Goal: Task Accomplishment & Management: Complete application form

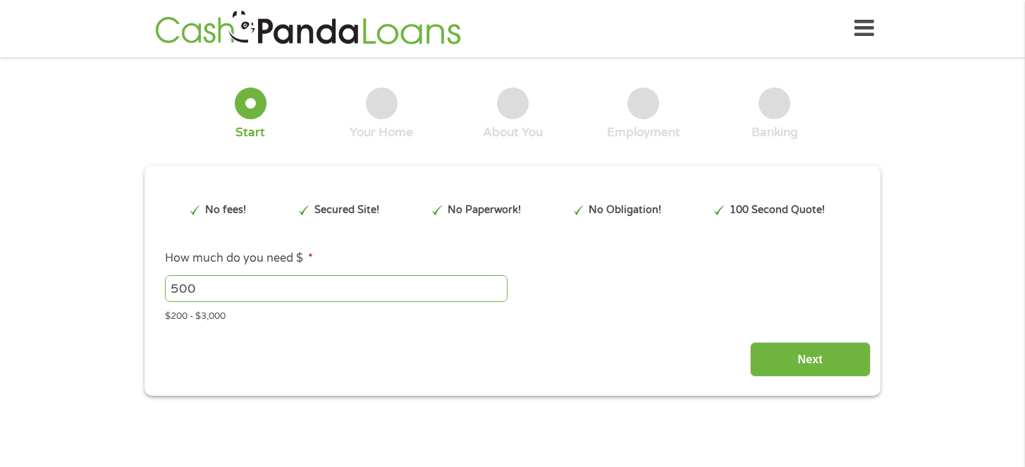
type input "EAIaIQobChMIyfLTm_3djwMVISRECB2QOD3dEAAYAiAAEgIj7_D_BwE"
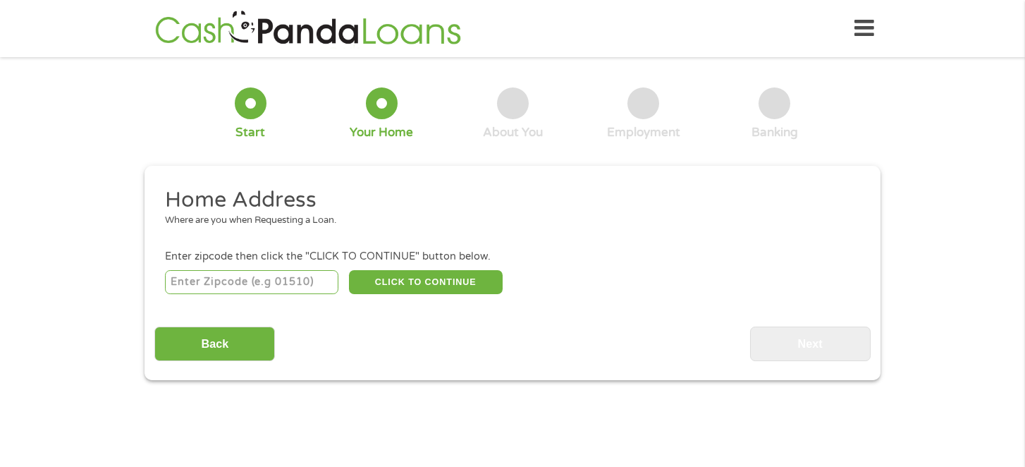
click at [264, 289] on input "number" at bounding box center [252, 282] width 174 height 24
type input "33967"
click at [422, 283] on button "CLICK TO CONTINUE" at bounding box center [426, 282] width 154 height 24
type input "33967"
type input "[GEOGRAPHIC_DATA][PERSON_NAME]"
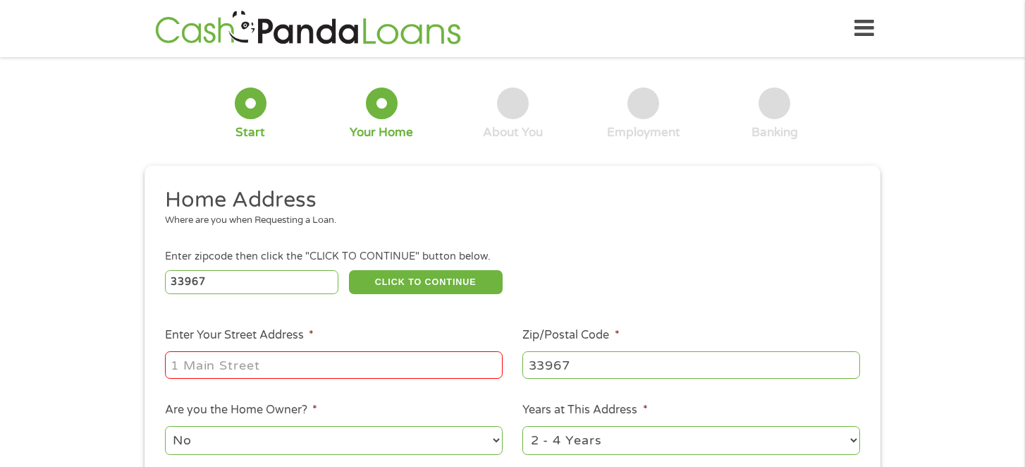
click at [340, 362] on input "Enter Your Street Address *" at bounding box center [334, 364] width 338 height 27
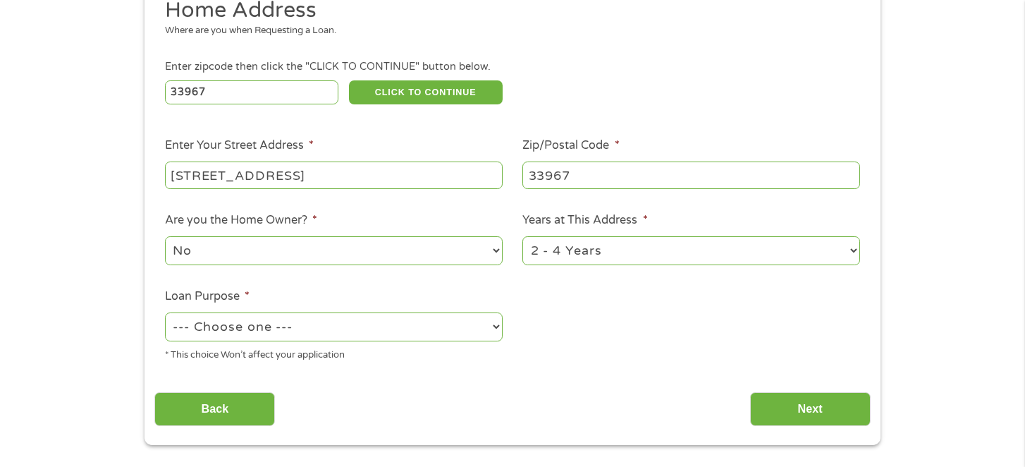
scroll to position [192, 0]
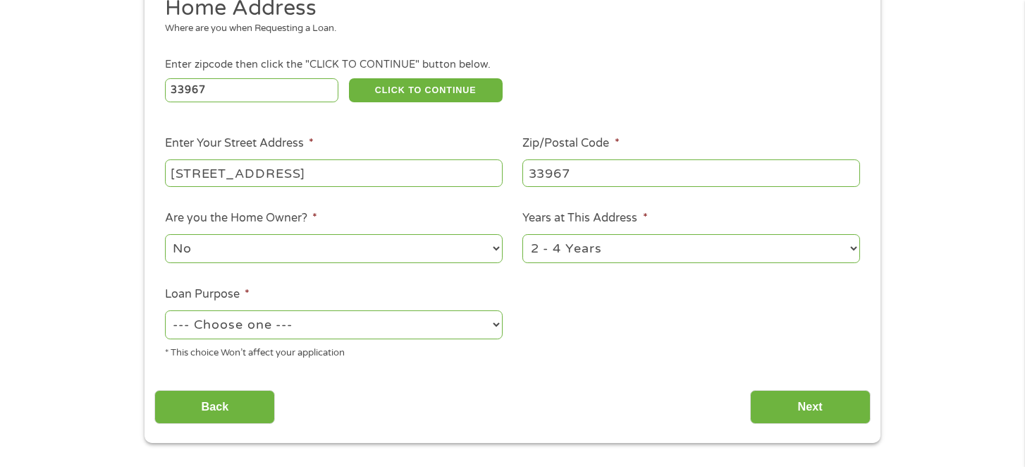
type input "[STREET_ADDRESS]"
click at [340, 327] on select "--- Choose one --- Pay Bills Debt Consolidation Home Improvement Major Purchase…" at bounding box center [334, 324] width 338 height 29
select select "shorttermcash"
click at [165, 311] on select "--- Choose one --- Pay Bills Debt Consolidation Home Improvement Major Purchase…" at bounding box center [334, 324] width 338 height 29
click at [809, 408] on input "Next" at bounding box center [810, 407] width 121 height 35
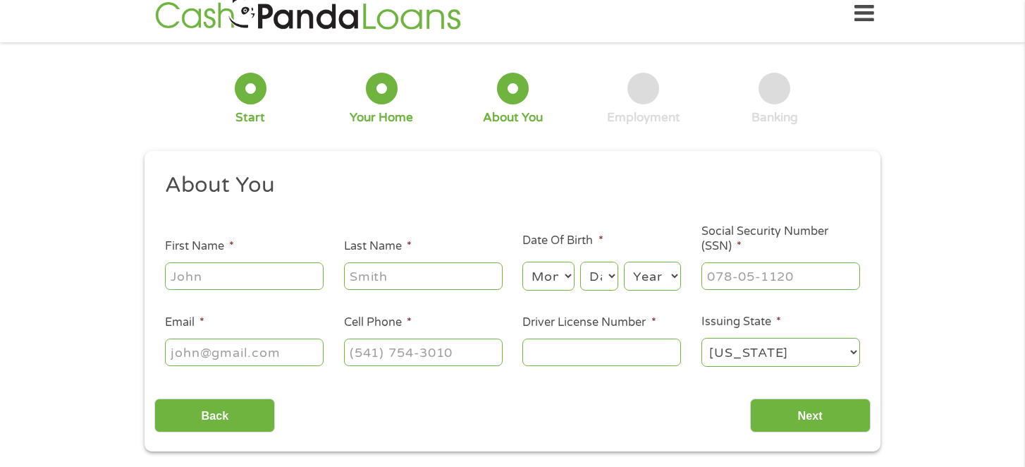
scroll to position [0, 0]
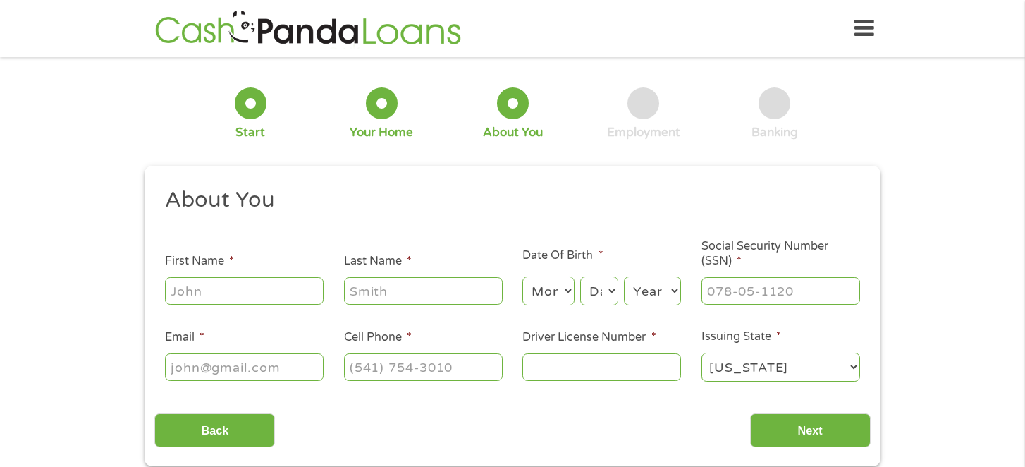
click at [268, 284] on input "First Name *" at bounding box center [244, 290] width 159 height 27
type input "sage"
type input "[PERSON_NAME]"
type input "[EMAIL_ADDRESS][DOMAIN_NAME]"
type input "[PHONE_NUMBER]"
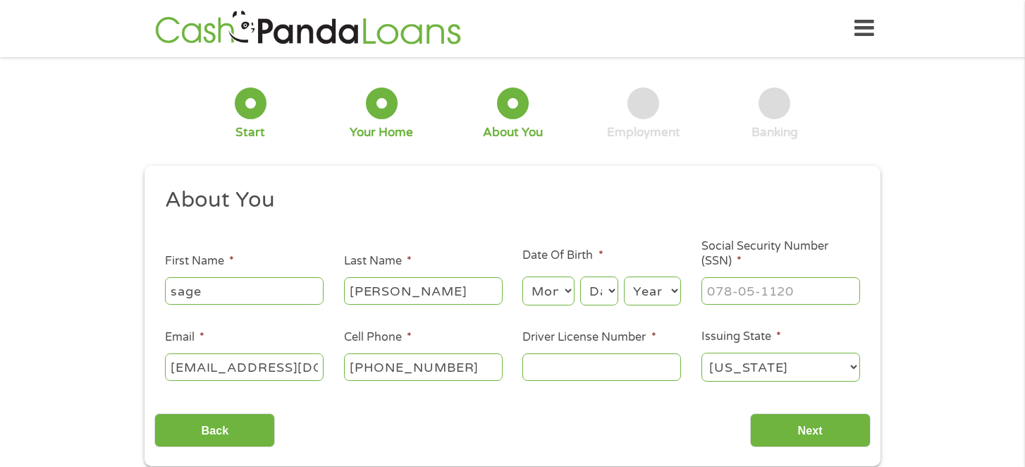
click at [557, 289] on select "Month 1 2 3 4 5 6 7 8 9 10 11 12" at bounding box center [547, 290] width 51 height 29
select select "3"
click at [522, 277] on select "Month 1 2 3 4 5 6 7 8 9 10 11 12" at bounding box center [547, 290] width 51 height 29
click at [613, 287] on select "Day 1 2 3 4 5 6 7 8 9 10 11 12 13 14 15 16 17 18 19 20 21 22 23 24 25 26 27 28 …" at bounding box center [599, 290] width 38 height 29
select select "9"
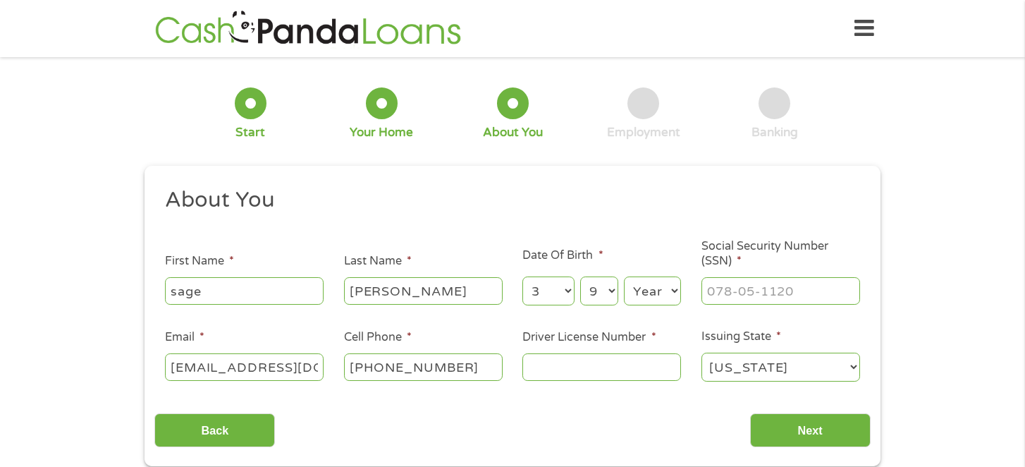
click at [580, 277] on select "Day 1 2 3 4 5 6 7 8 9 10 11 12 13 14 15 16 17 18 19 20 21 22 23 24 25 26 27 28 …" at bounding box center [599, 290] width 38 height 29
click at [668, 286] on select "Year [DATE] 2006 2005 2004 2003 2002 2001 2000 1999 1998 1997 1996 1995 1994 19…" at bounding box center [652, 290] width 57 height 29
select select "1990"
click at [624, 277] on select "Year [DATE] 2006 2005 2004 2003 2002 2001 2000 1999 1998 1997 1996 1995 1994 19…" at bounding box center [652, 290] width 57 height 29
click at [774, 291] on input "___-__-____" at bounding box center [780, 290] width 159 height 27
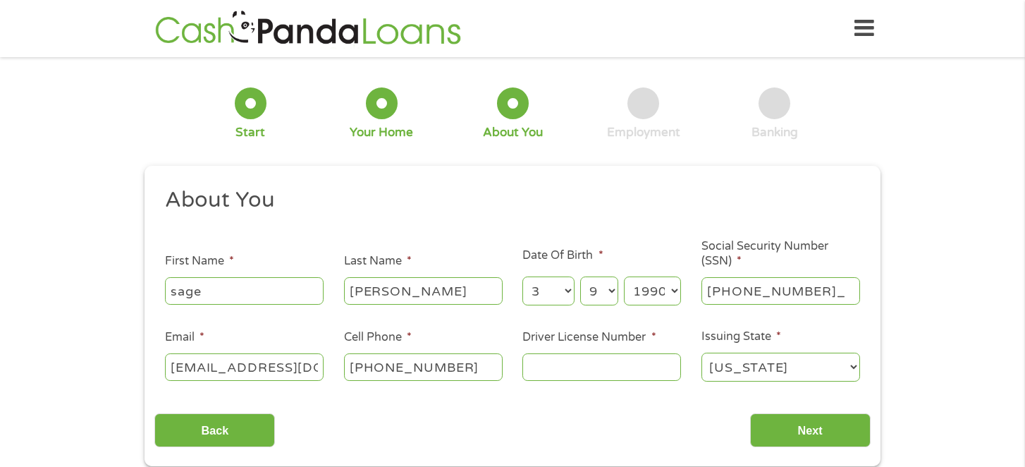
type input "590-96-6925"
click at [601, 366] on input "Driver License Number *" at bounding box center [601, 366] width 159 height 27
type input "D530785905890"
click at [828, 426] on input "Next" at bounding box center [810, 430] width 121 height 35
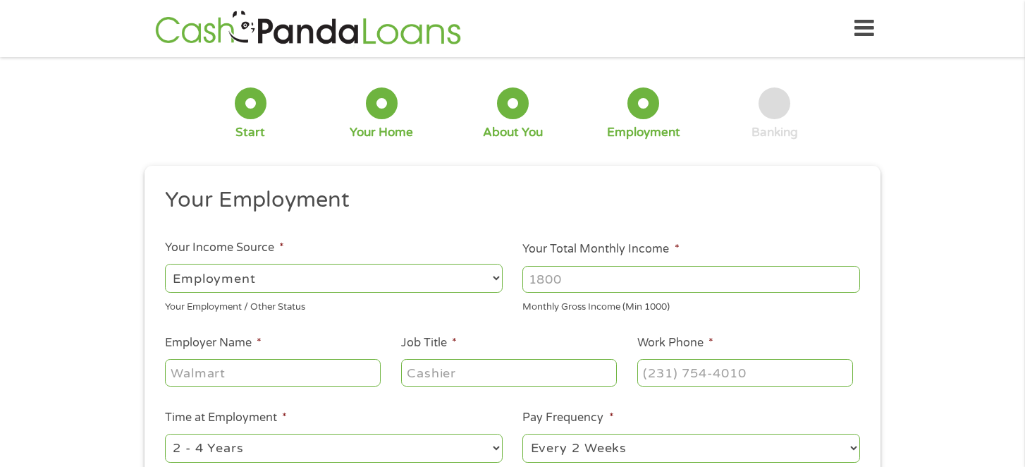
click at [572, 280] on input "Your Total Monthly Income *" at bounding box center [691, 279] width 338 height 27
type input "4500"
click at [261, 370] on input "Employer Name *" at bounding box center [273, 372] width 216 height 27
type input "[PERSON_NAME] Inc"
click at [459, 374] on input "Job Title *" at bounding box center [509, 372] width 216 height 27
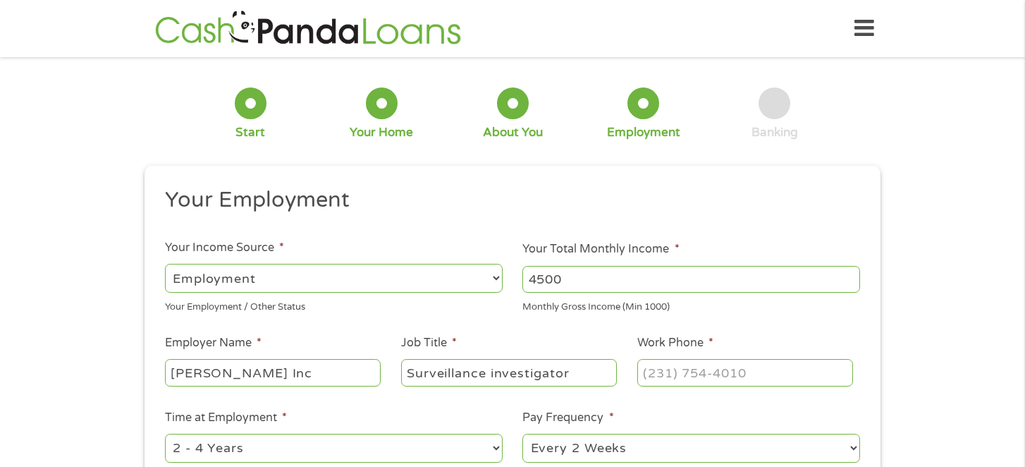
type input "Surveillance investigator"
click at [745, 373] on input "(___) ___-____" at bounding box center [745, 372] width 216 height 27
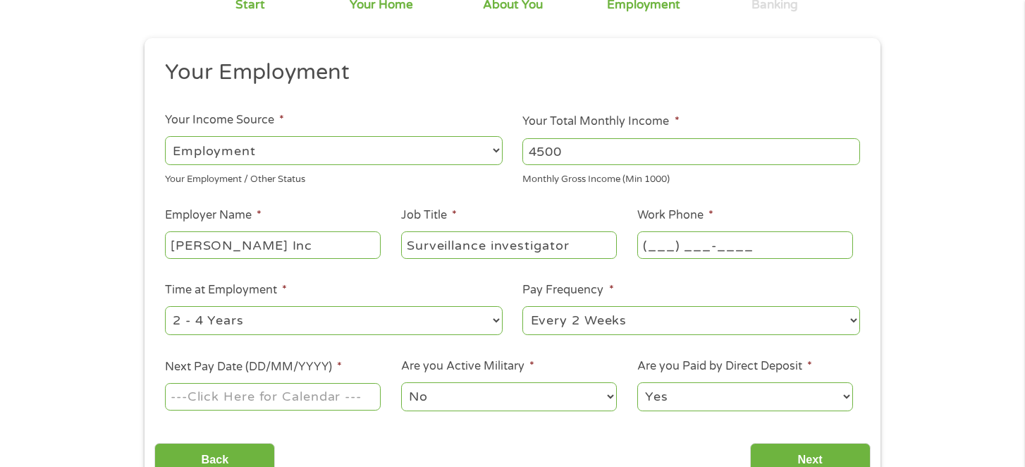
scroll to position [132, 0]
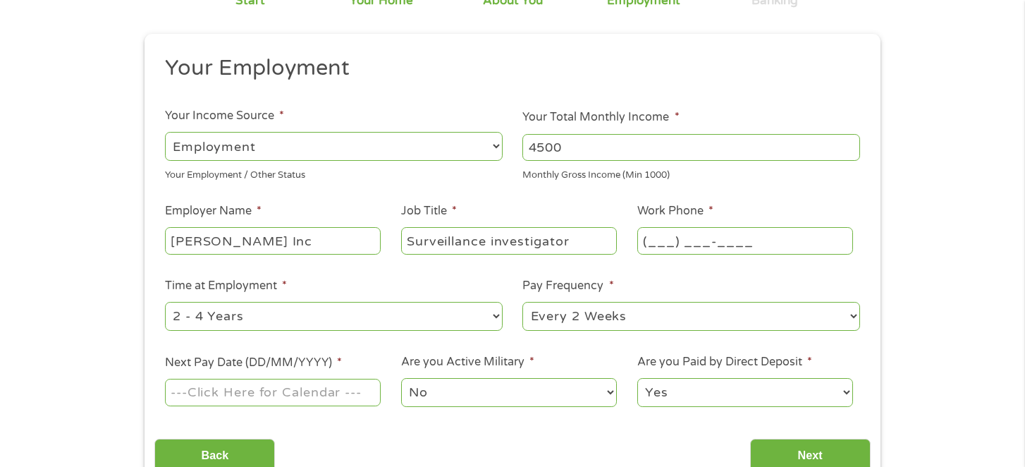
click at [716, 246] on input "(___) ___-____" at bounding box center [745, 240] width 216 height 27
type input "[PHONE_NUMBER]"
click at [586, 323] on select "--- Choose one --- Every 2 Weeks Every Week Monthly Semi-Monthly" at bounding box center [691, 316] width 338 height 29
select select "weekly"
click at [522, 302] on select "--- Choose one --- Every 2 Weeks Every Week Monthly Semi-Monthly" at bounding box center [691, 316] width 338 height 29
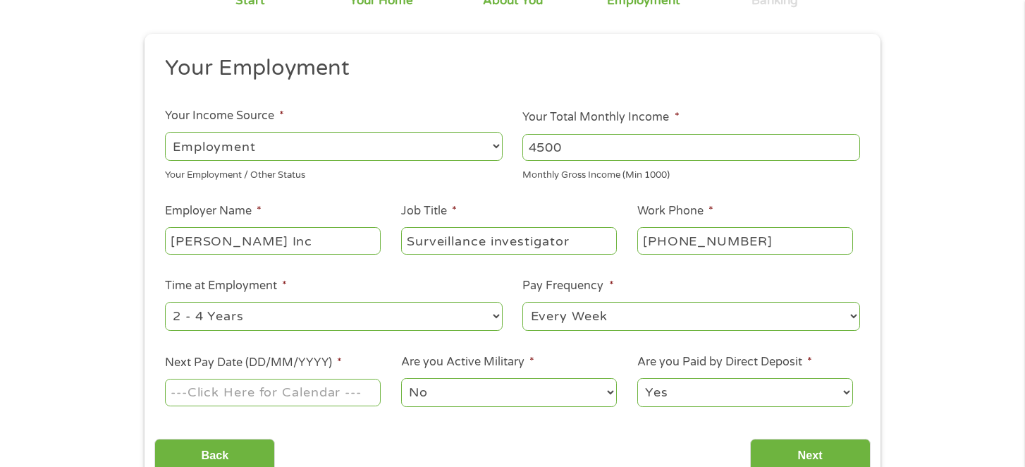
click at [364, 397] on input "Next Pay Date (DD/MM/YYYY) *" at bounding box center [273, 391] width 216 height 27
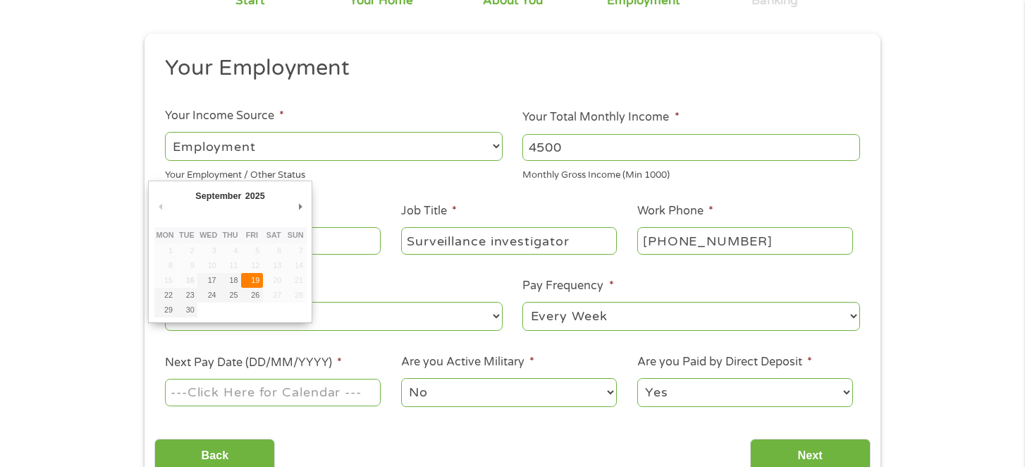
type input "[DATE]"
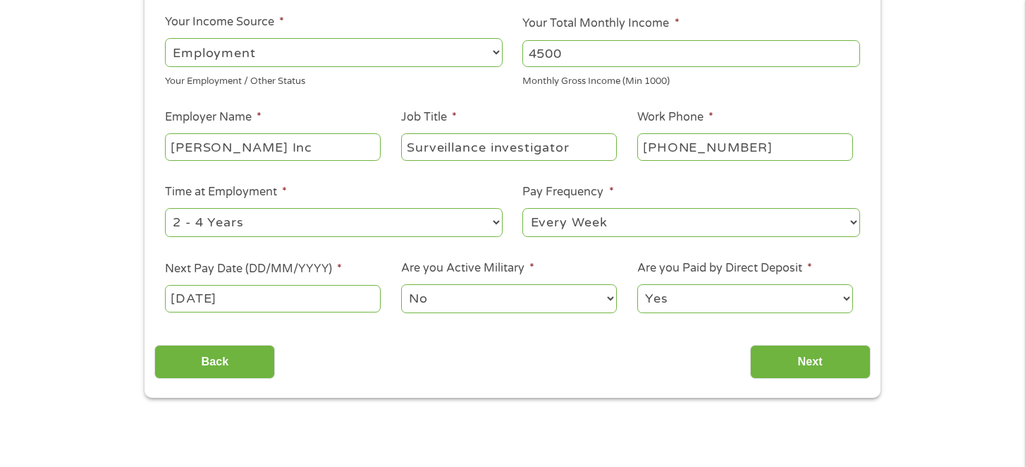
scroll to position [238, 0]
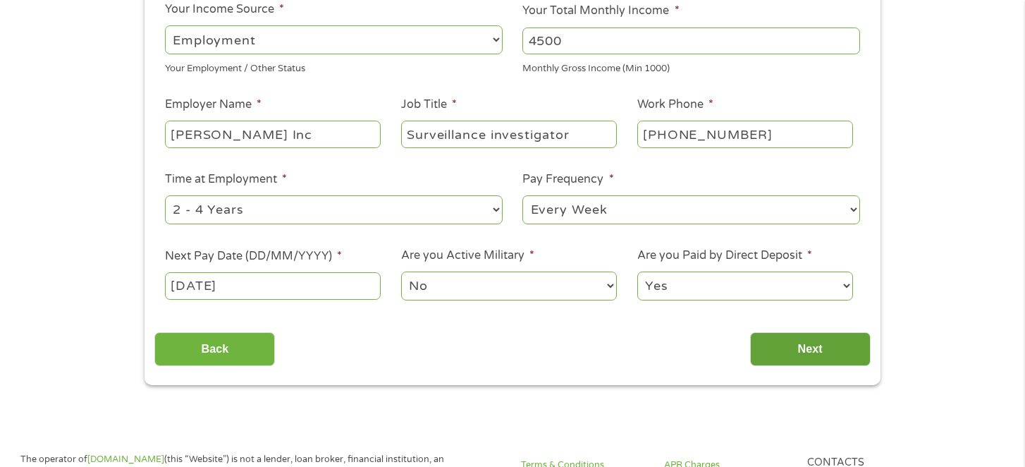
click at [802, 354] on input "Next" at bounding box center [810, 349] width 121 height 35
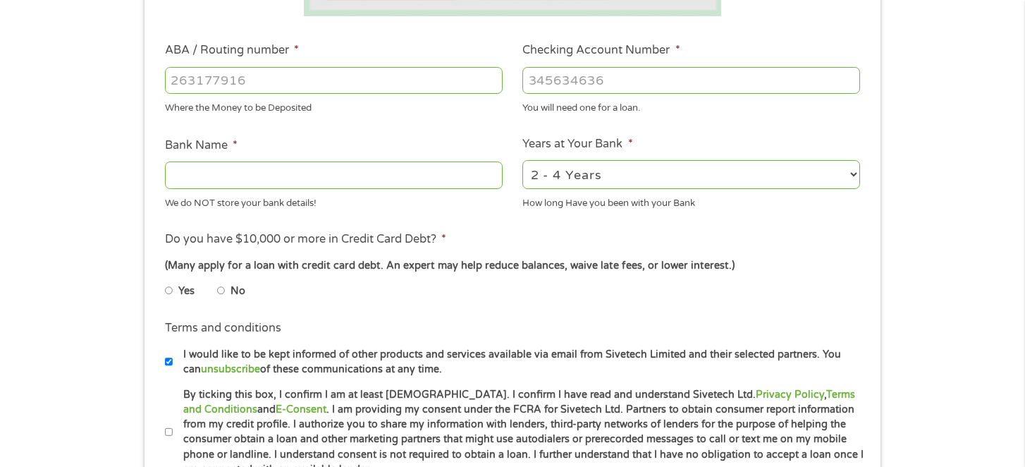
scroll to position [435, 0]
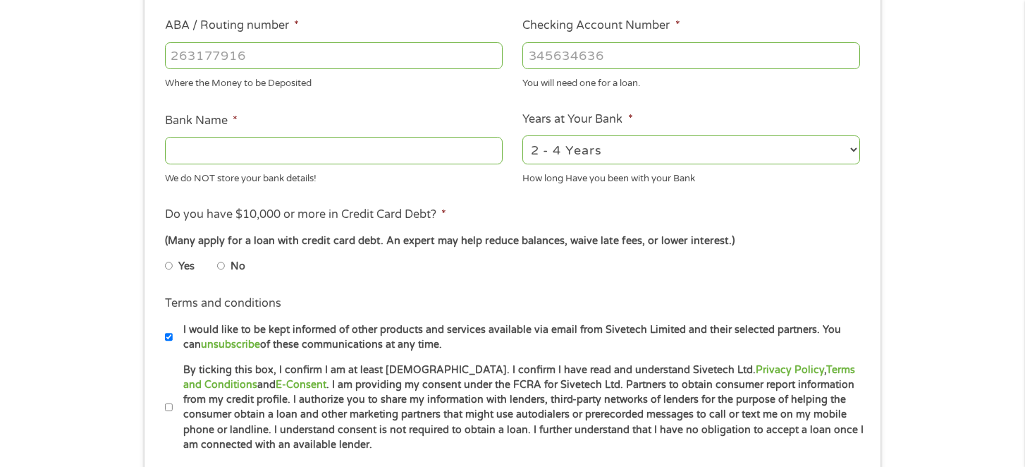
click at [455, 65] on input "ABA / Routing number *" at bounding box center [334, 55] width 338 height 27
type input "263182817"
type input "SUNCOAST CREDIT UNION"
type input "263182817"
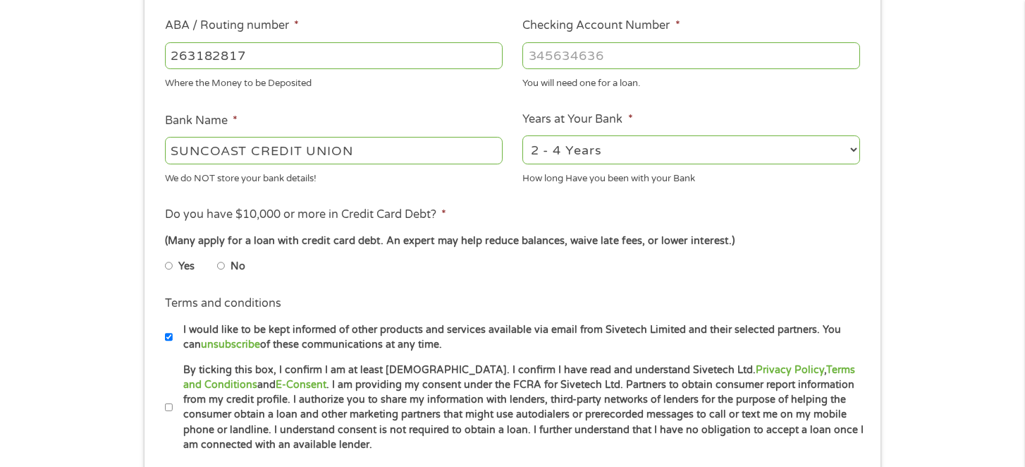
click at [555, 55] on input "Checking Account Number *" at bounding box center [691, 55] width 338 height 27
type input "10051004455979"
click at [630, 141] on select "2 - 4 Years 6 - 12 Months 1 - 2 Years Over 4 Years" at bounding box center [691, 149] width 338 height 29
select select "60months"
click at [522, 135] on select "2 - 4 Years 6 - 12 Months 1 - 2 Years Over 4 Years" at bounding box center [691, 149] width 338 height 29
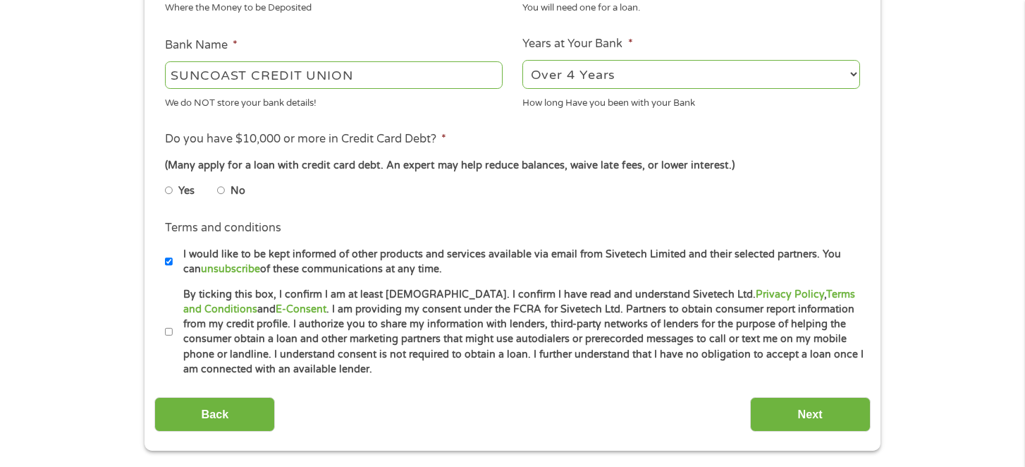
scroll to position [512, 0]
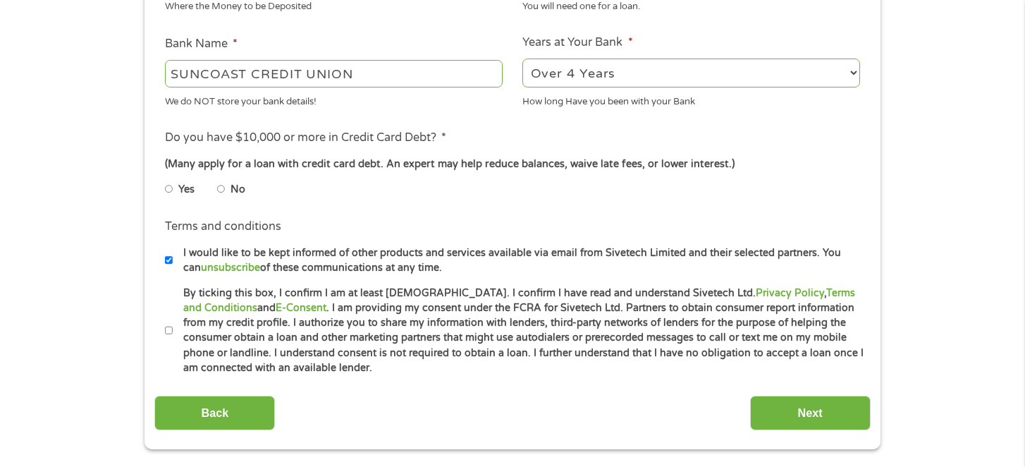
click at [219, 187] on input "No" at bounding box center [221, 189] width 8 height 23
radio input "true"
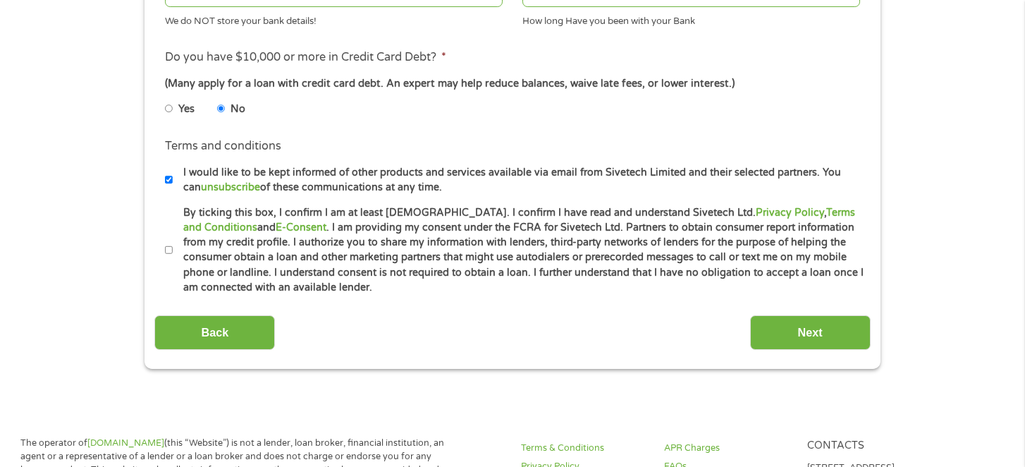
scroll to position [594, 0]
click at [166, 245] on input "By ticking this box, I confirm I am at least [DEMOGRAPHIC_DATA]. I confirm I ha…" at bounding box center [169, 248] width 8 height 23
checkbox input "true"
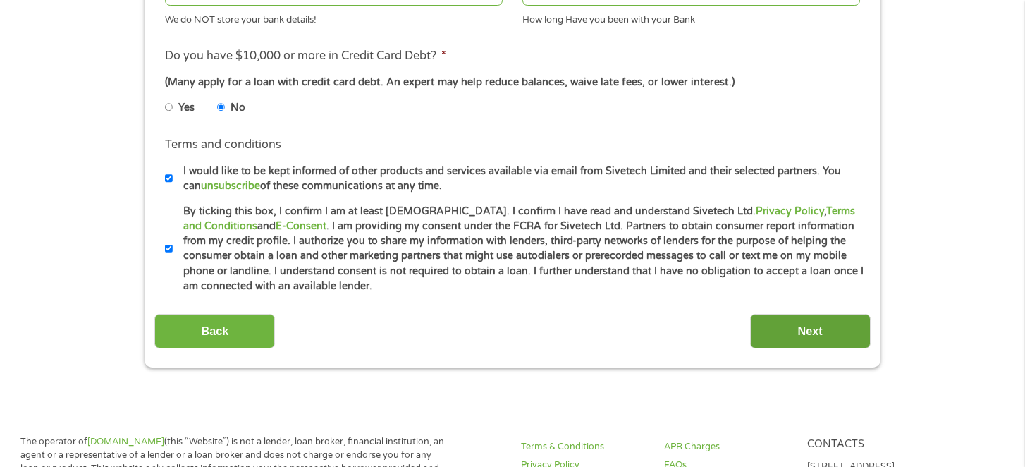
click at [803, 337] on input "Next" at bounding box center [810, 331] width 121 height 35
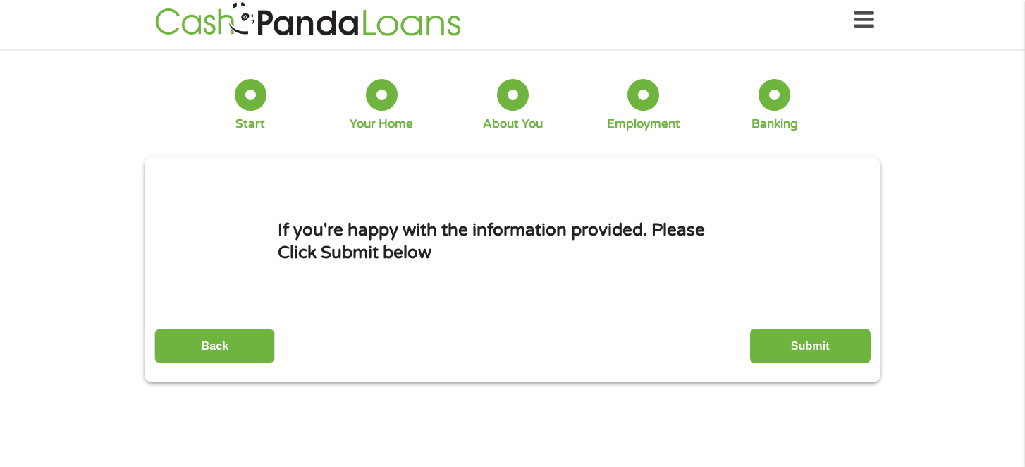
scroll to position [0, 0]
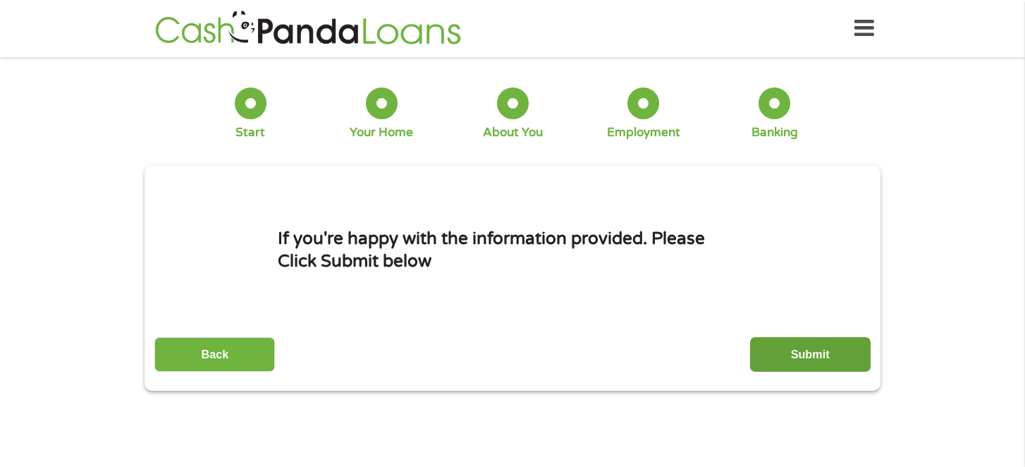
click at [808, 356] on input "Submit" at bounding box center [810, 354] width 121 height 35
